Goal: Task Accomplishment & Management: Manage account settings

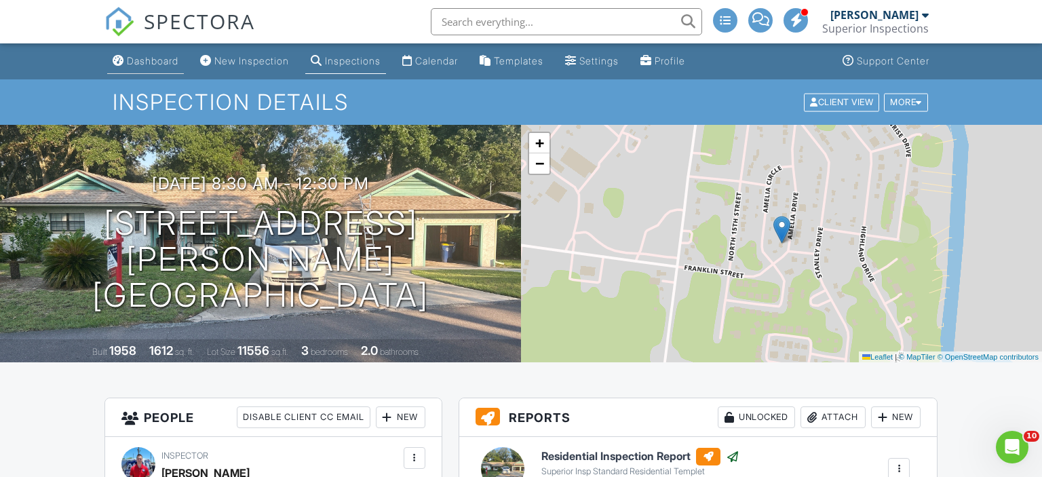
click at [159, 71] on link "Dashboard" at bounding box center [145, 61] width 77 height 25
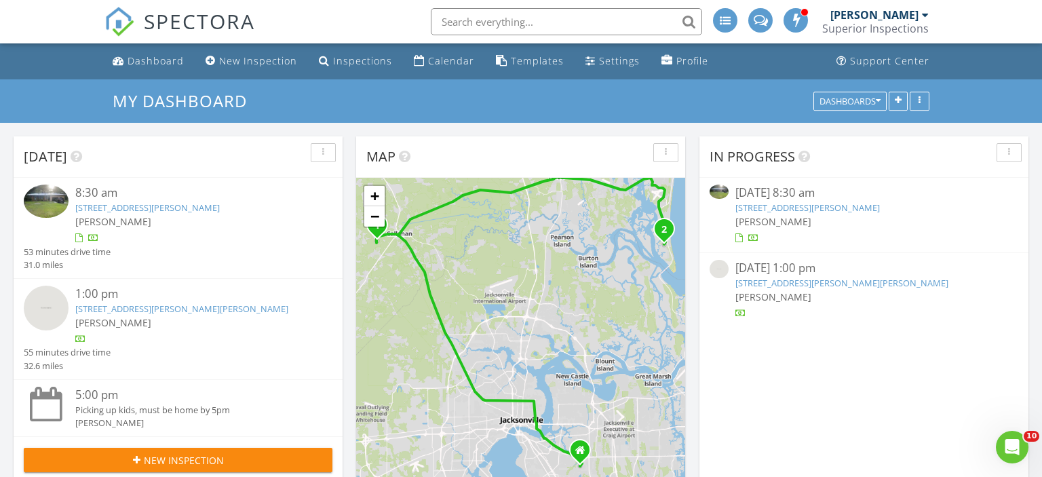
scroll to position [71, 0]
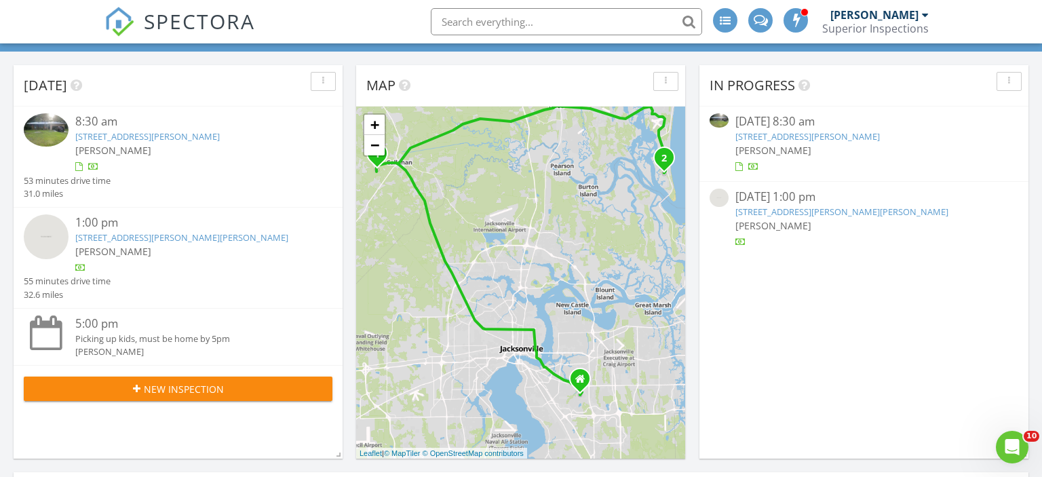
click at [208, 138] on link "45116 Coquina Way, Callahan, FL 32011" at bounding box center [147, 136] width 144 height 12
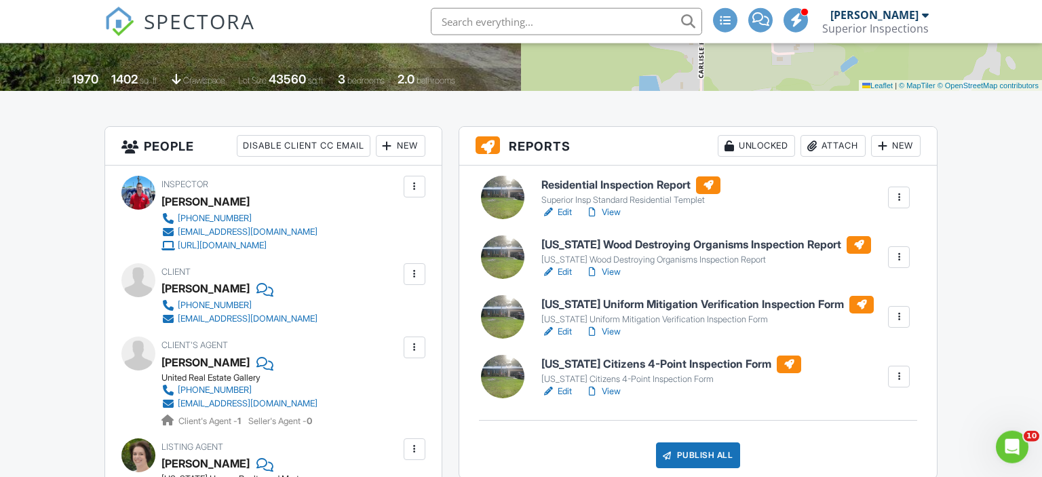
scroll to position [286, 0]
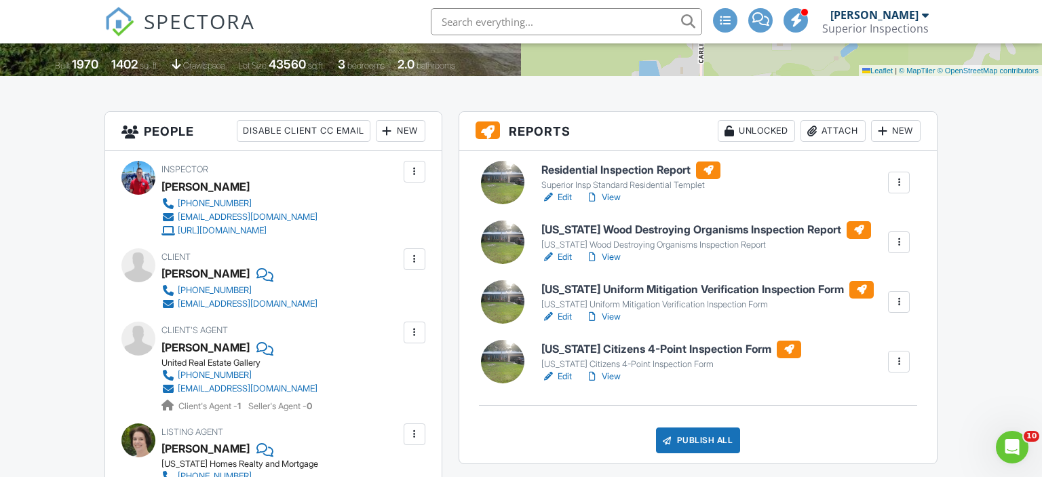
click at [602, 196] on link "View" at bounding box center [602, 198] width 35 height 14
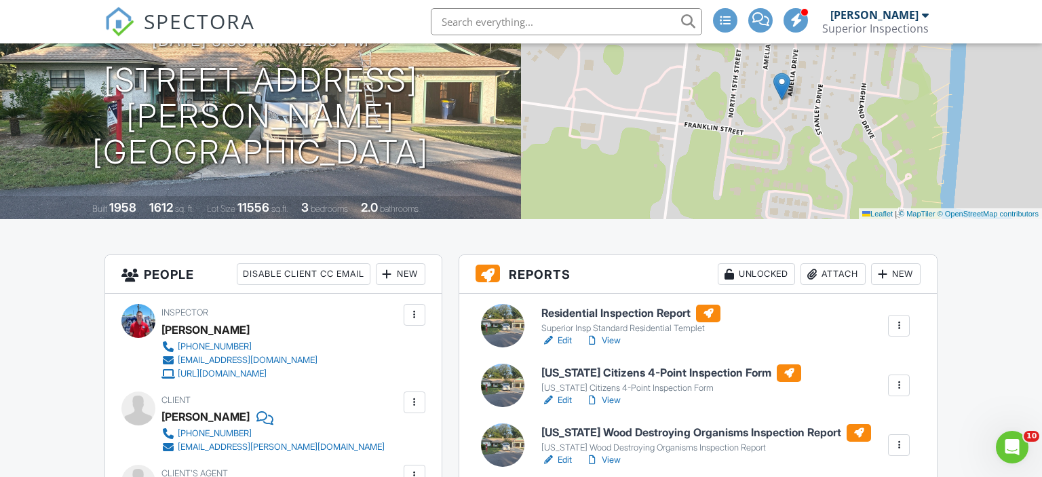
scroll to position [143, 0]
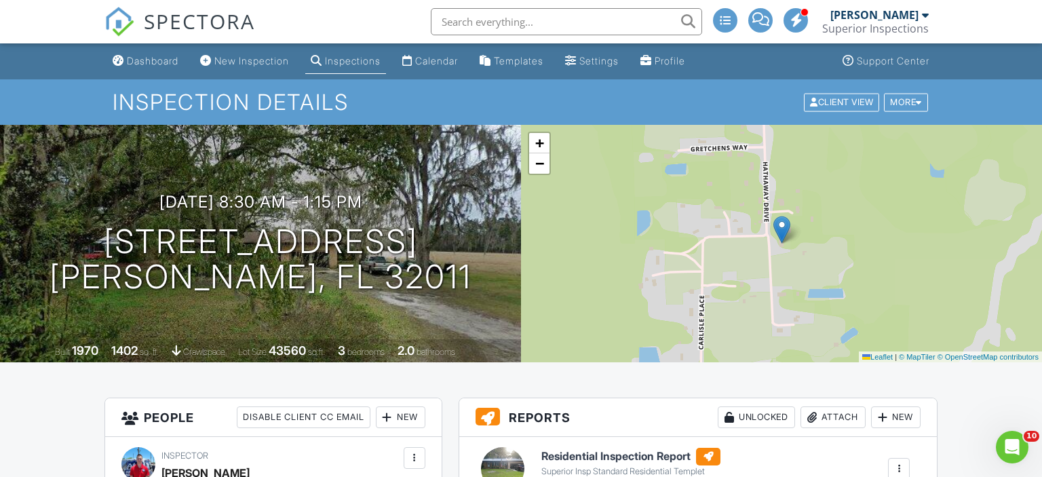
scroll to position [286, 0]
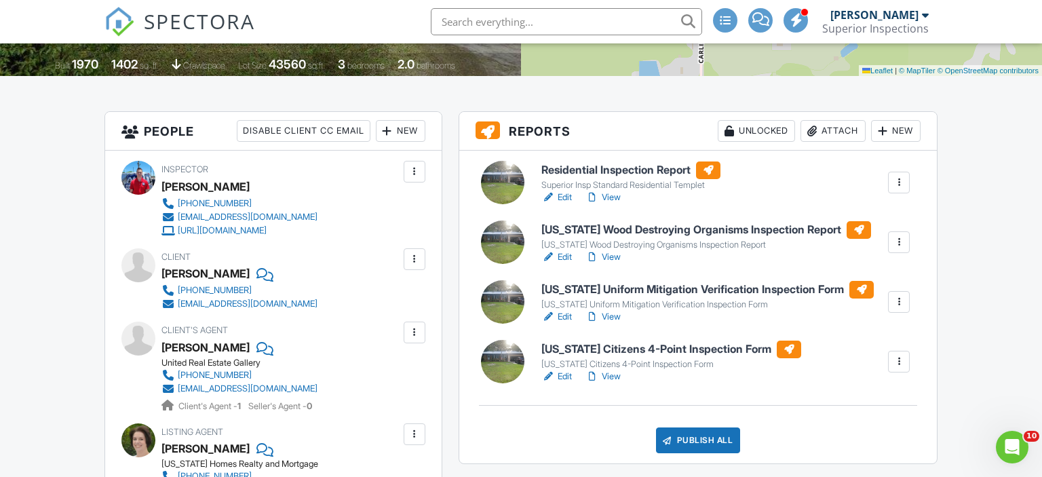
click at [610, 374] on link "View" at bounding box center [602, 377] width 35 height 14
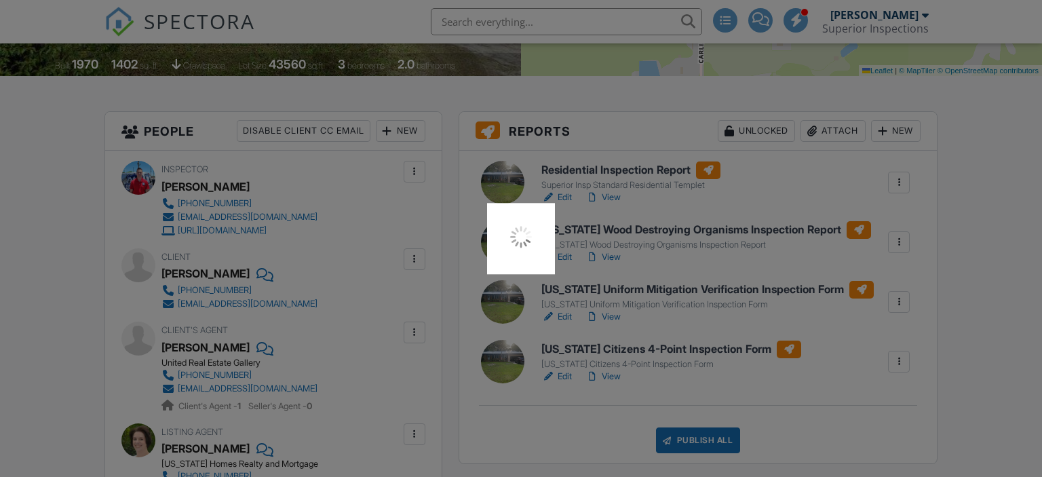
scroll to position [286, 0]
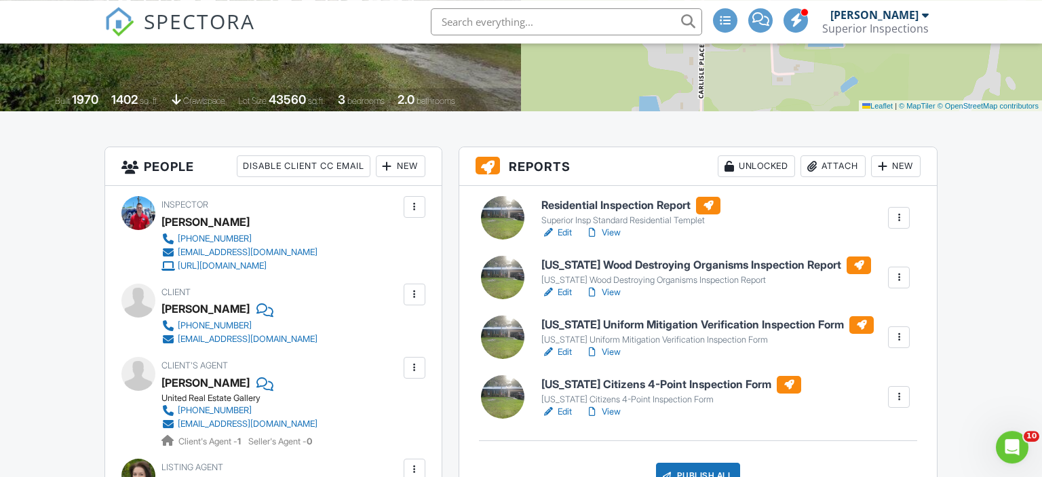
scroll to position [286, 0]
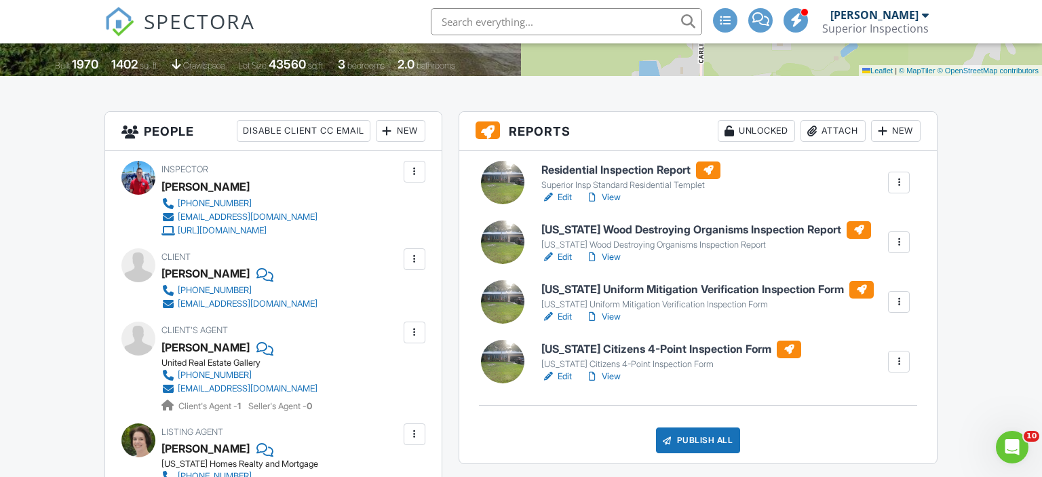
click at [614, 254] on link "View" at bounding box center [602, 257] width 35 height 14
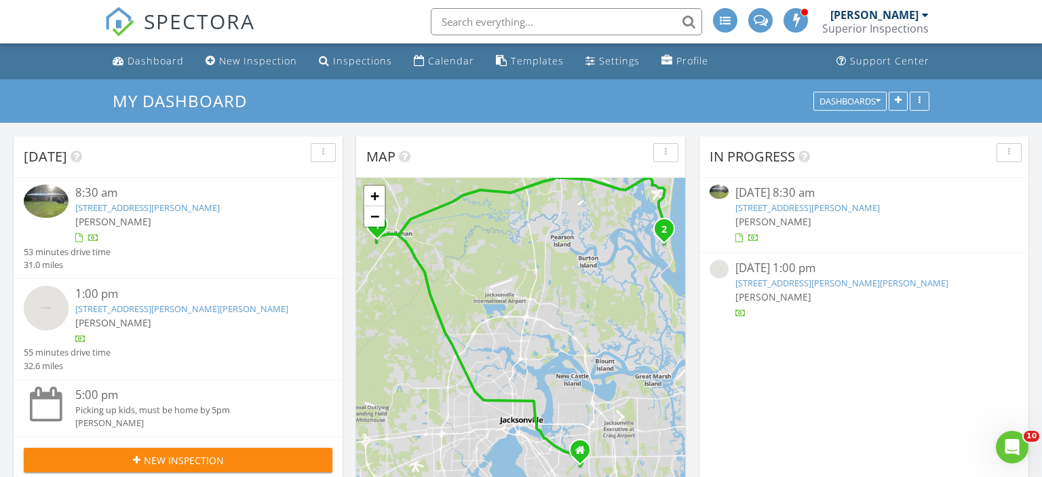
click at [185, 206] on link "45116 Coquina Way, Callahan, FL 32011" at bounding box center [147, 207] width 144 height 12
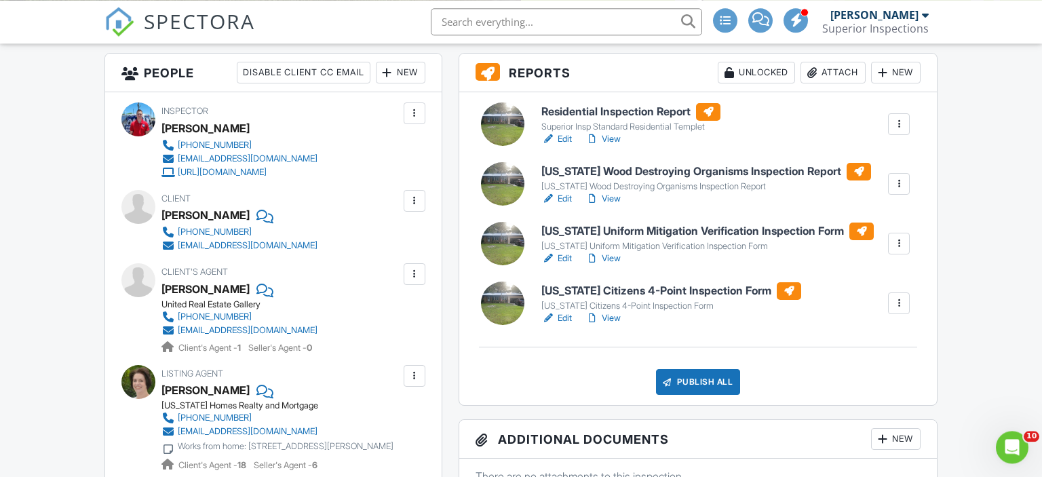
scroll to position [358, 0]
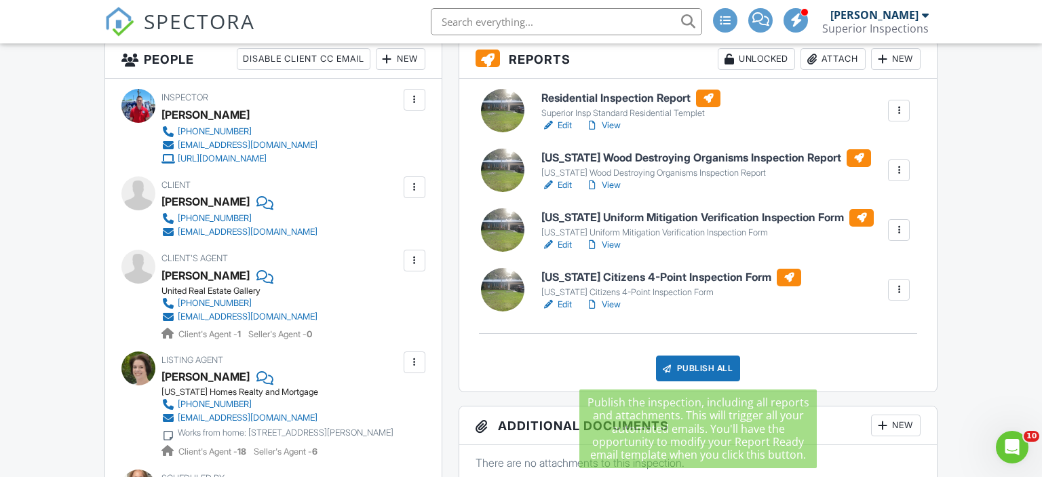
click at [704, 370] on div "Publish All" at bounding box center [698, 368] width 85 height 26
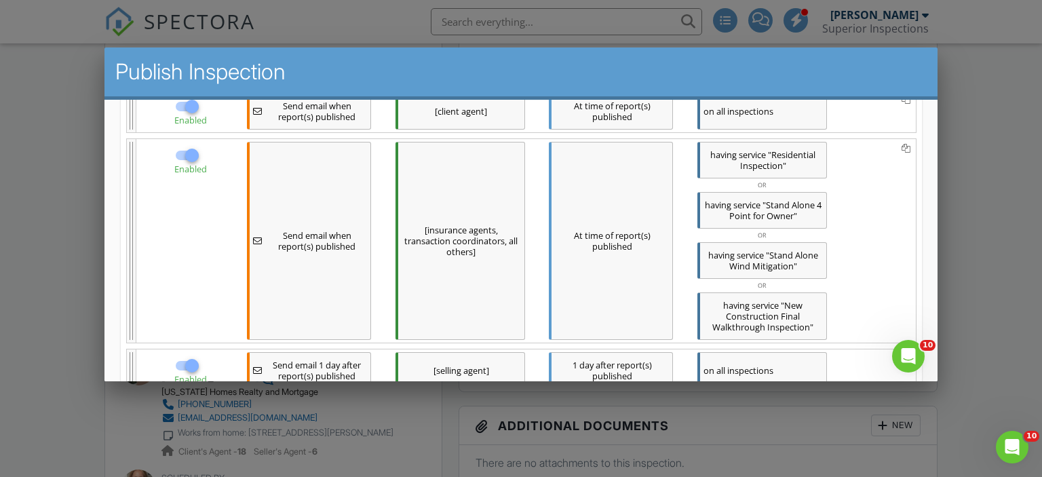
scroll to position [494, 0]
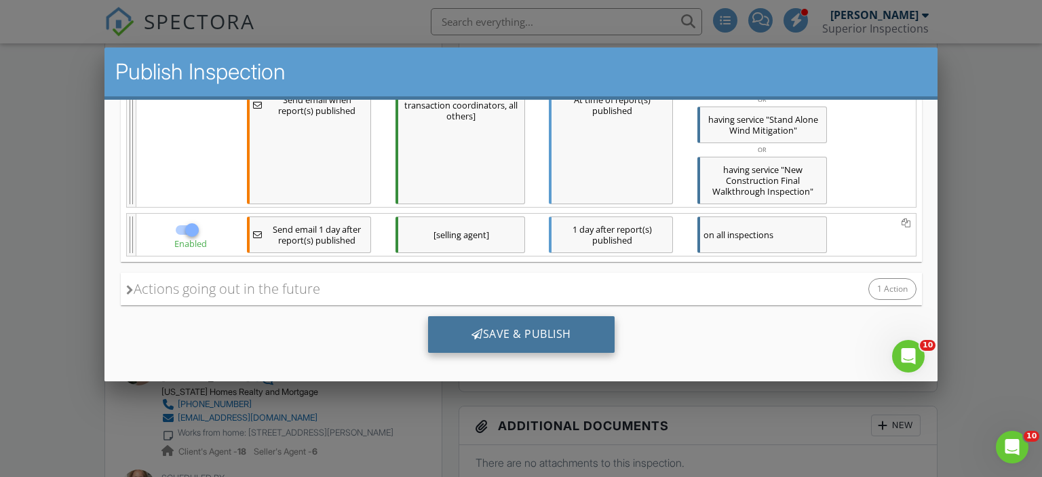
click at [508, 328] on div "Save & Publish" at bounding box center [520, 334] width 187 height 37
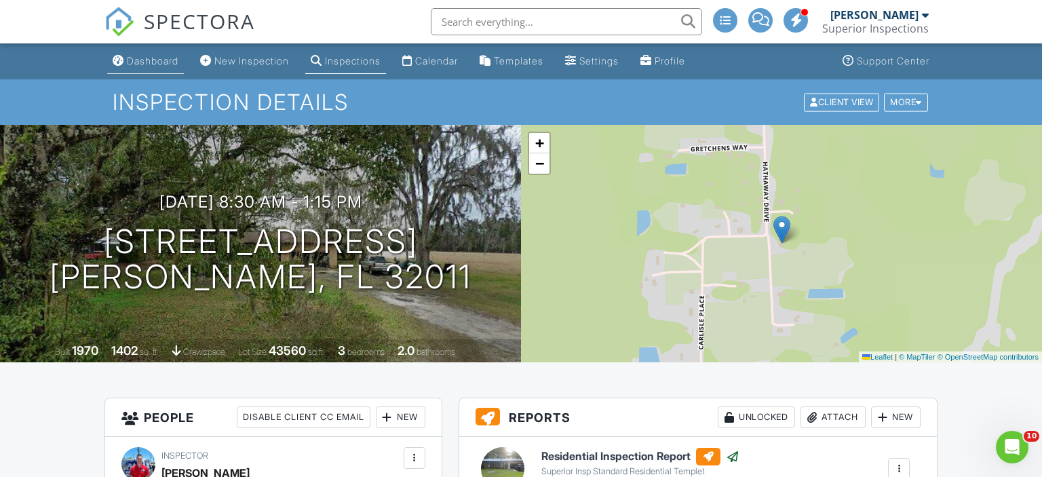
click at [158, 68] on link "Dashboard" at bounding box center [145, 61] width 77 height 25
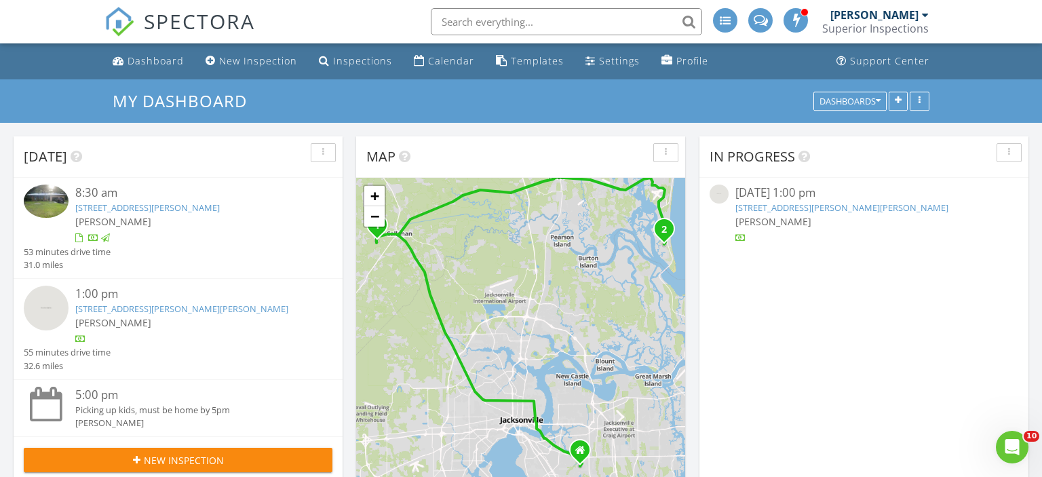
click at [169, 309] on link "[STREET_ADDRESS][PERSON_NAME][PERSON_NAME]" at bounding box center [181, 309] width 213 height 12
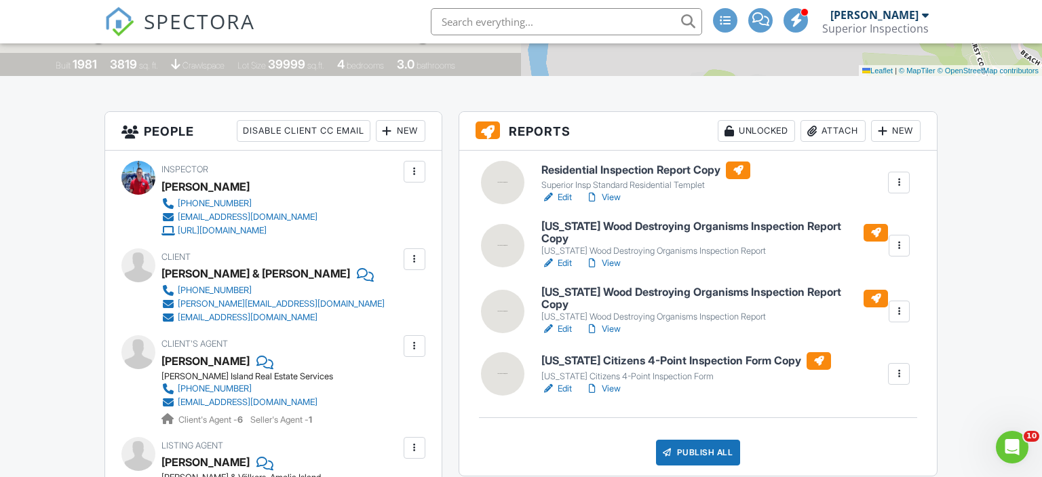
click at [614, 256] on link "View" at bounding box center [602, 263] width 35 height 14
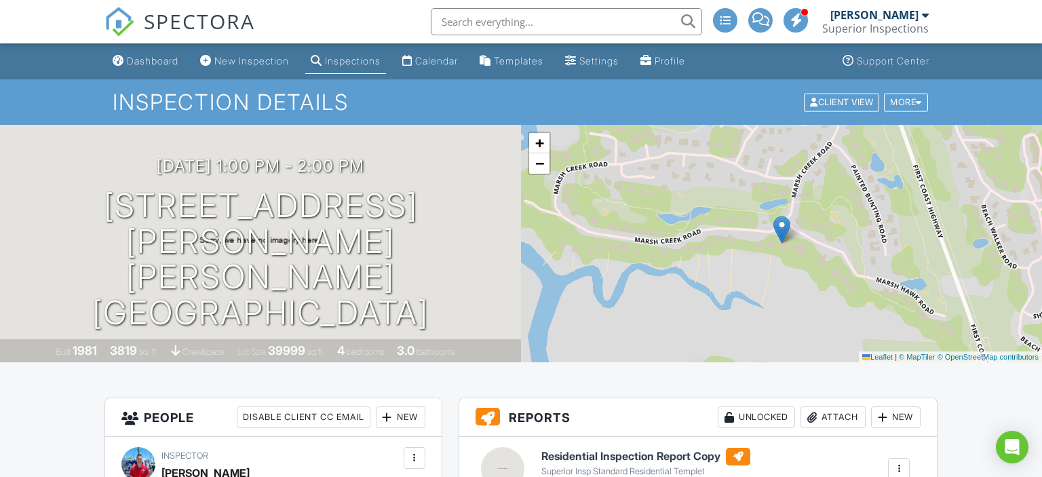
drag, startPoint x: 0, startPoint y: 0, endPoint x: 452, endPoint y: 195, distance: 492.1
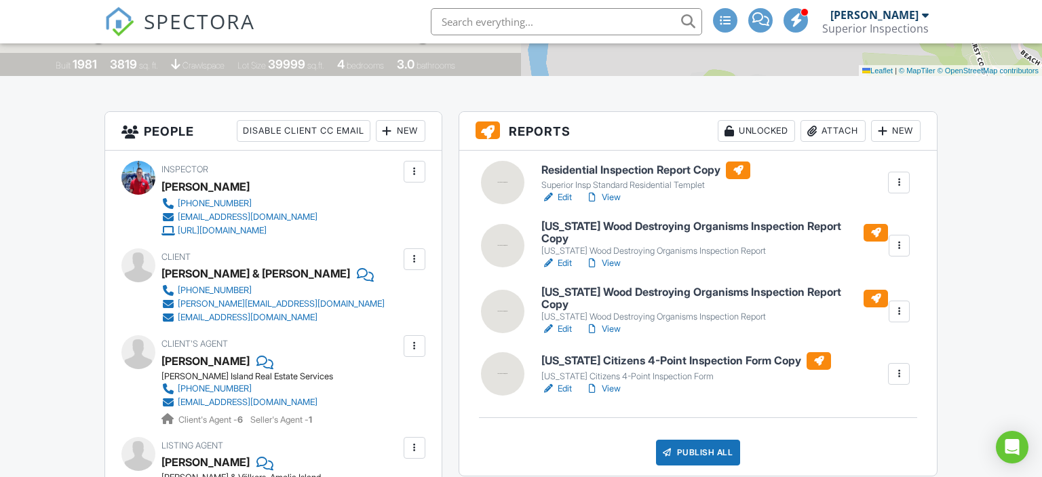
click at [608, 322] on link "View" at bounding box center [602, 329] width 35 height 14
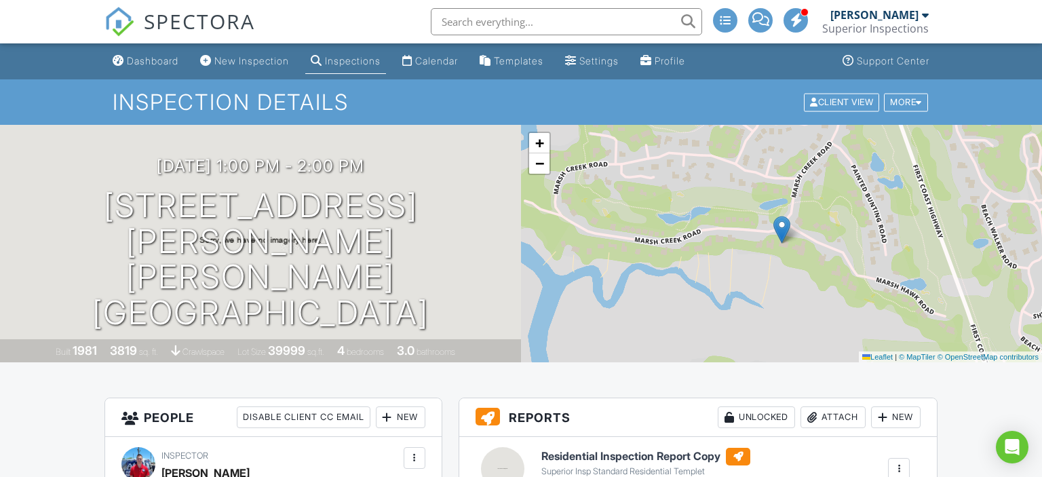
scroll to position [286, 0]
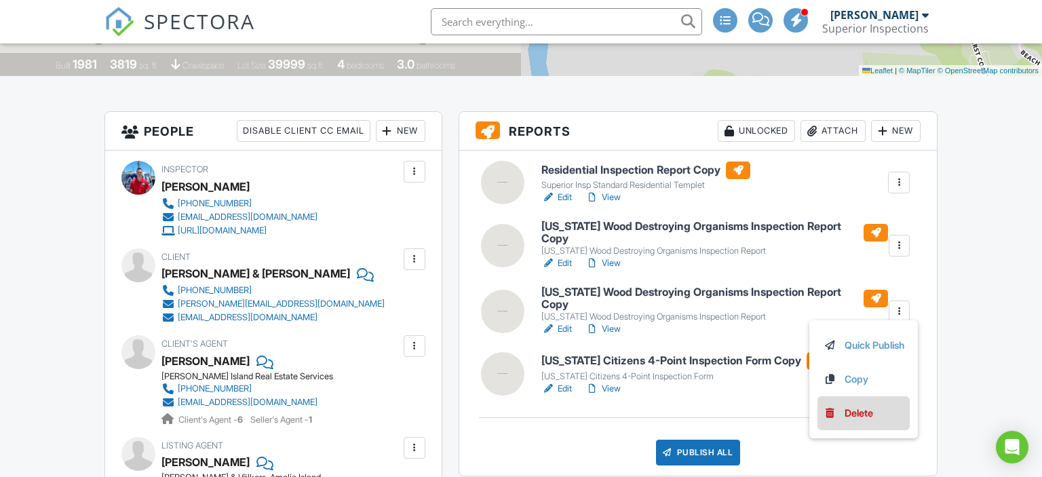
click at [848, 406] on div "Delete" at bounding box center [858, 413] width 28 height 15
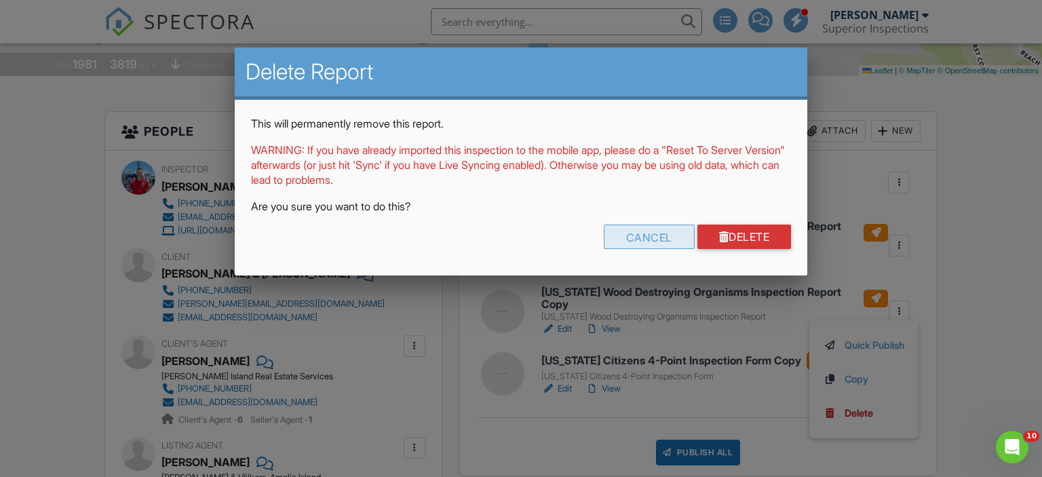
click at [657, 243] on div "Cancel" at bounding box center [649, 237] width 91 height 24
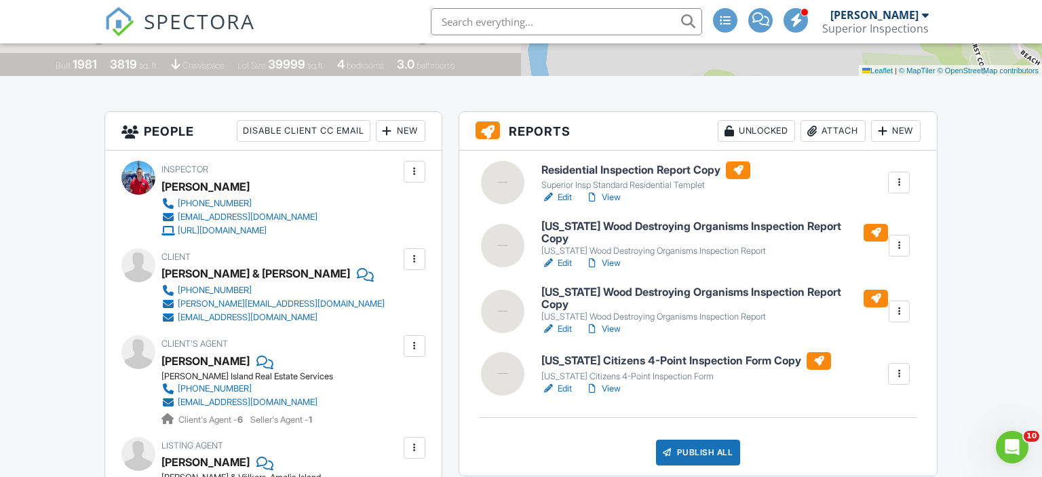
click at [612, 382] on link "View" at bounding box center [602, 389] width 35 height 14
click at [608, 203] on link "View" at bounding box center [602, 198] width 35 height 14
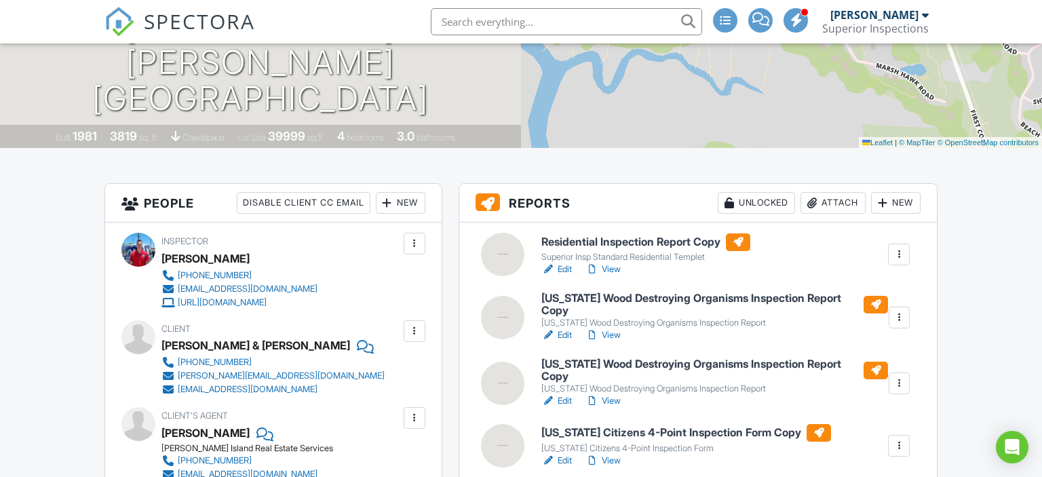
scroll to position [214, 0]
click at [611, 328] on link "View" at bounding box center [602, 335] width 35 height 14
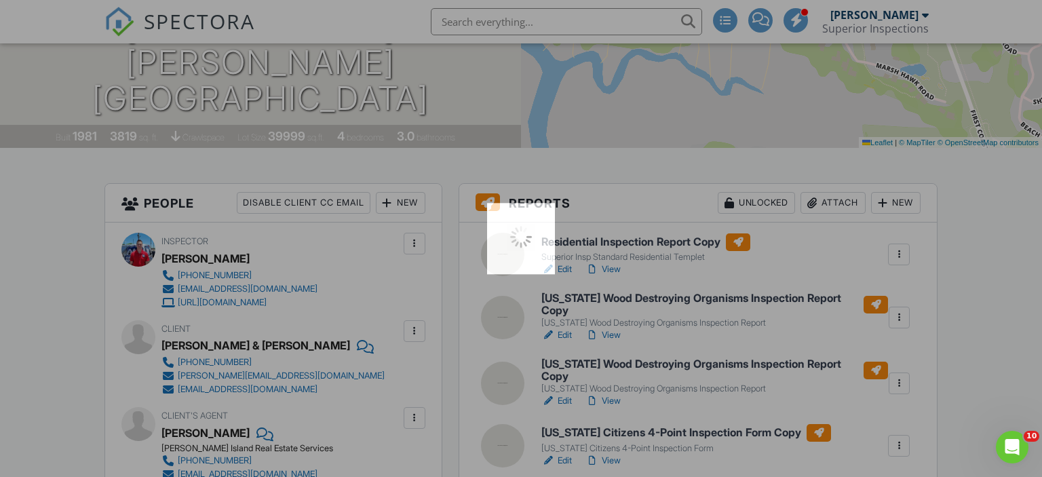
scroll to position [0, 0]
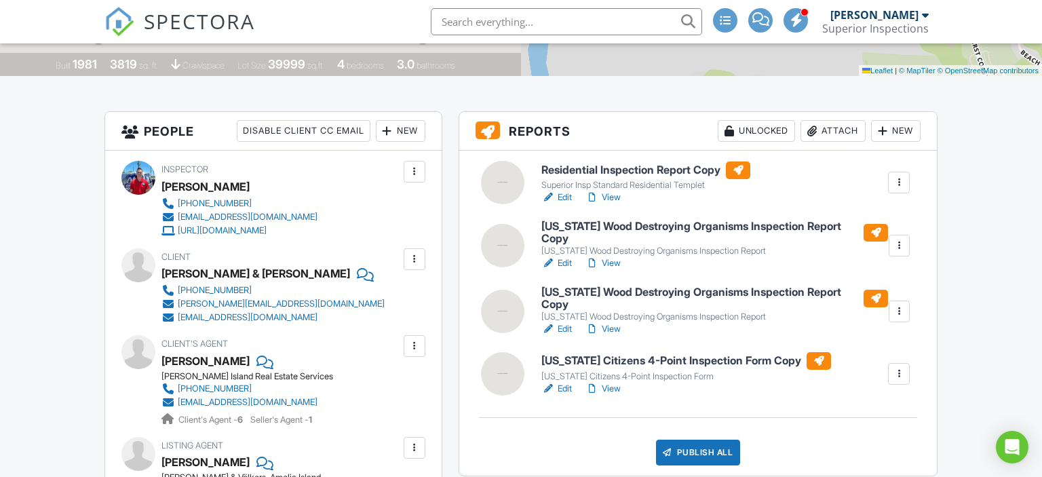
click at [612, 322] on link "View" at bounding box center [602, 329] width 35 height 14
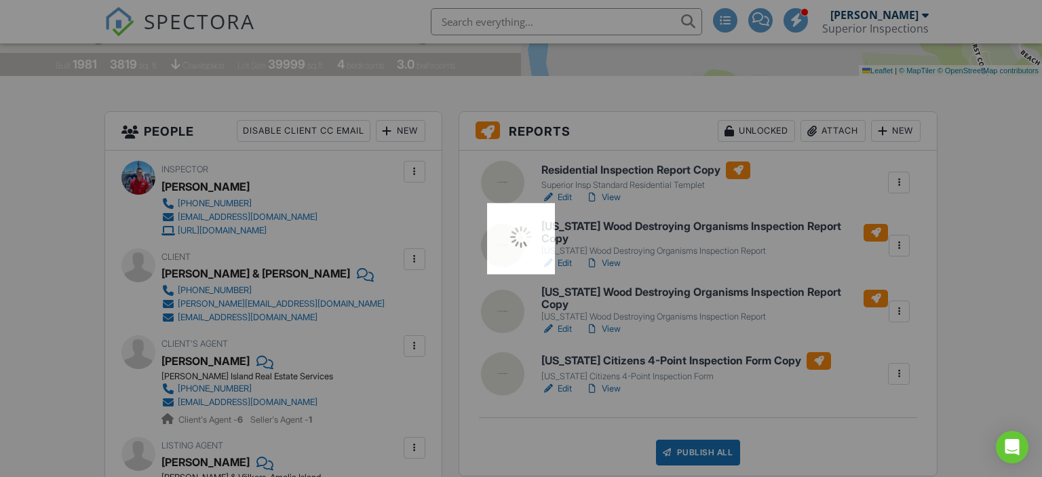
scroll to position [286, 0]
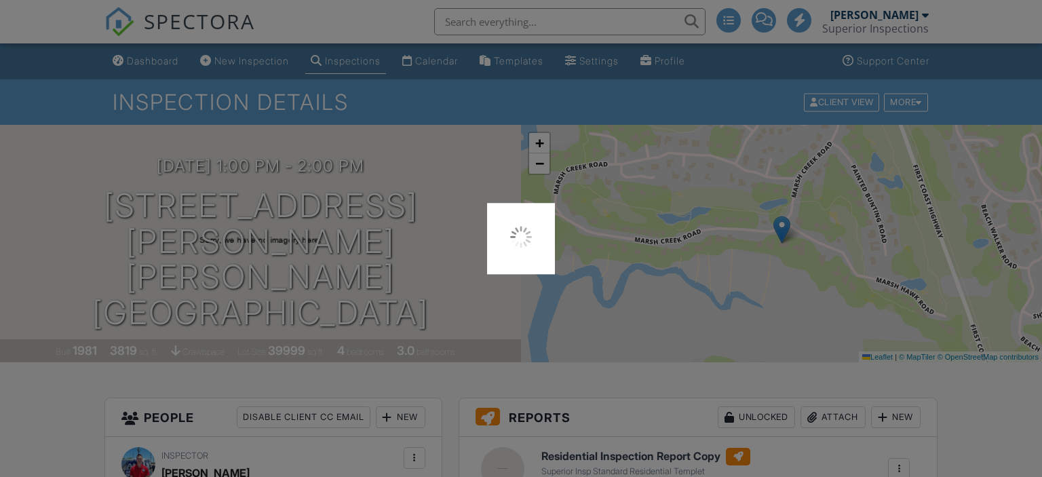
scroll to position [286, 0]
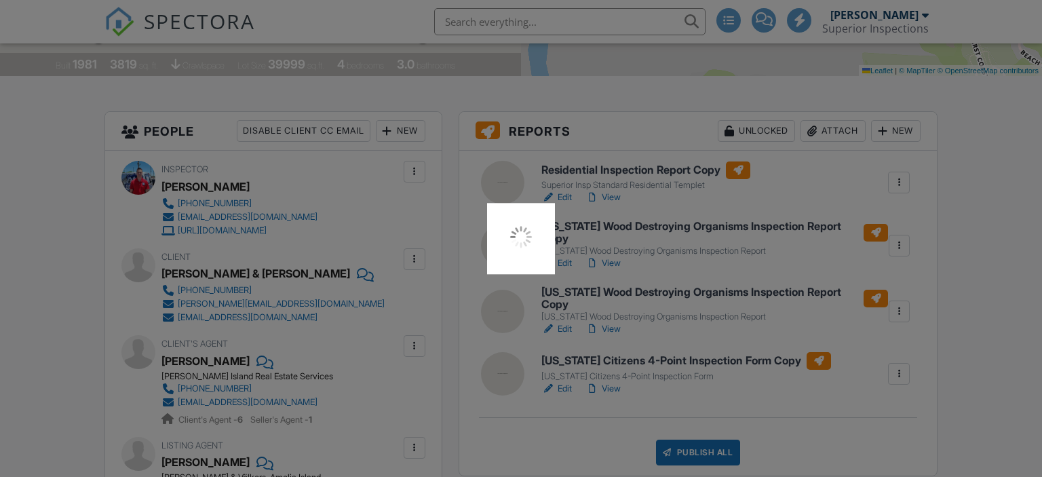
scroll to position [286, 0]
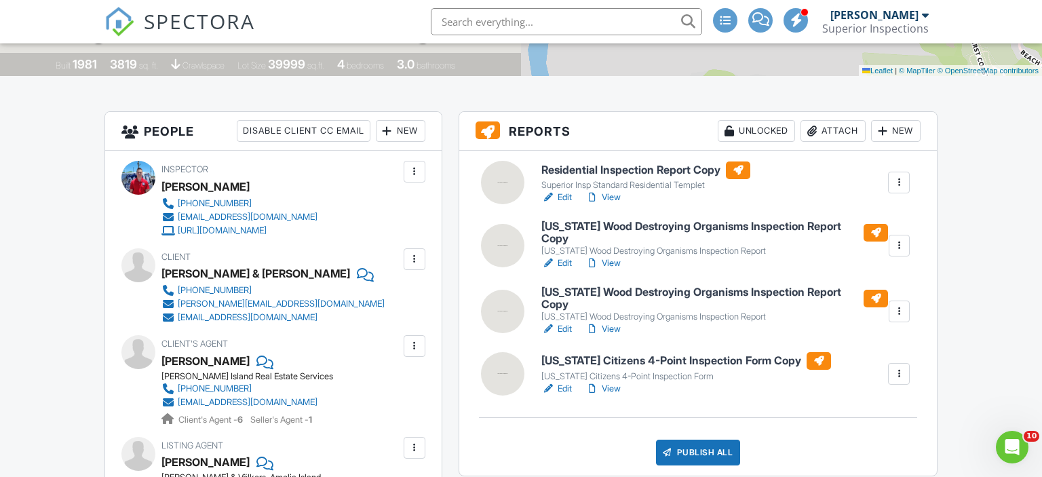
click at [567, 256] on link "Edit" at bounding box center [556, 263] width 31 height 14
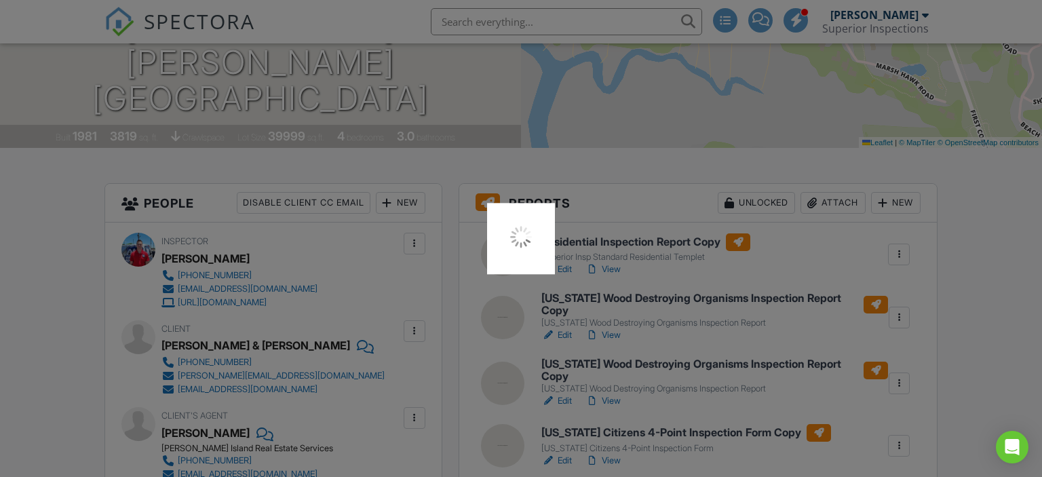
scroll to position [214, 0]
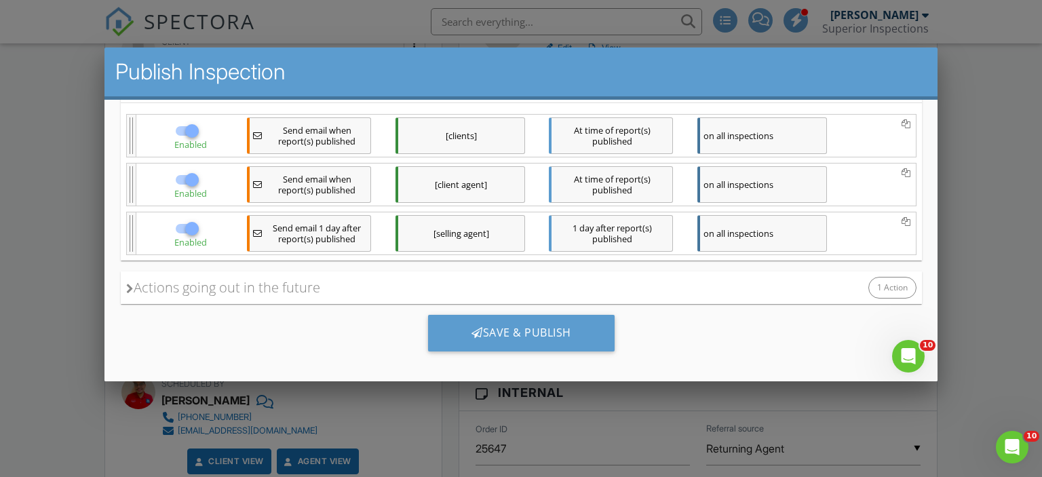
click at [486, 349] on div "Save & Publish" at bounding box center [520, 338] width 801 height 69
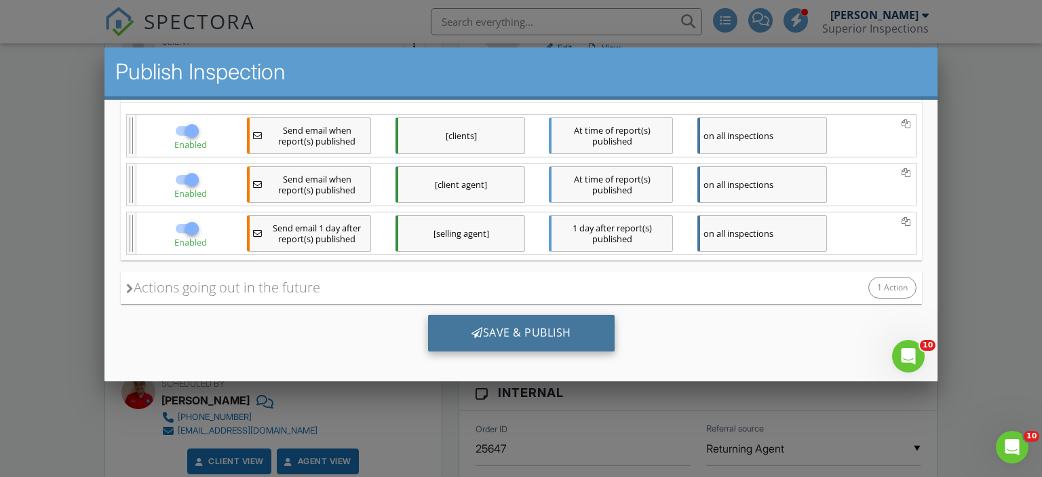
click at [488, 324] on div "Save & Publish" at bounding box center [520, 333] width 187 height 37
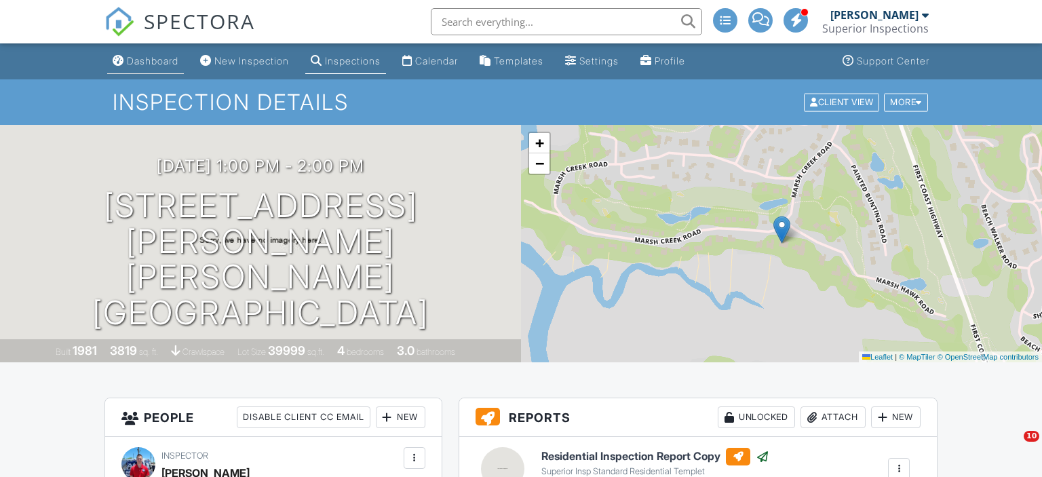
click at [142, 58] on div "Dashboard" at bounding box center [153, 61] width 52 height 12
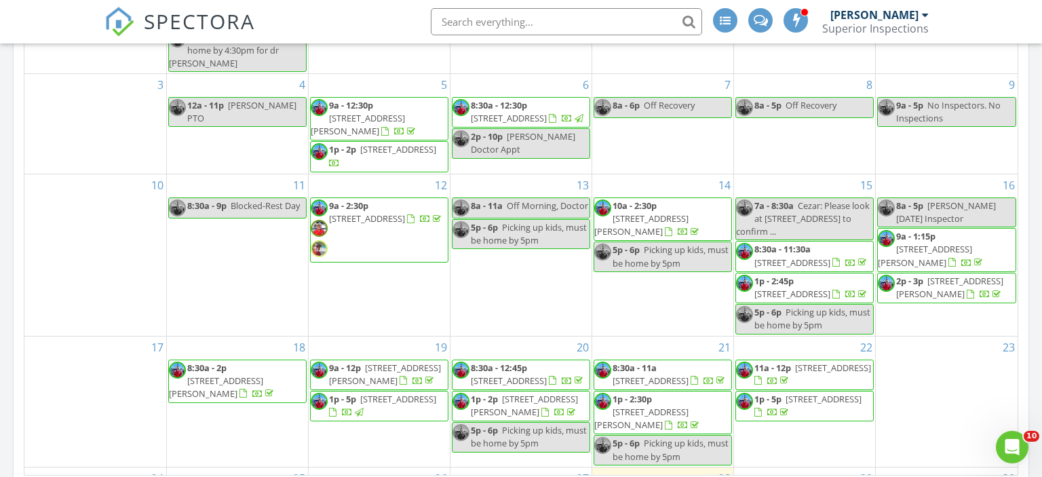
scroll to position [260, 0]
